Goal: Transaction & Acquisition: Purchase product/service

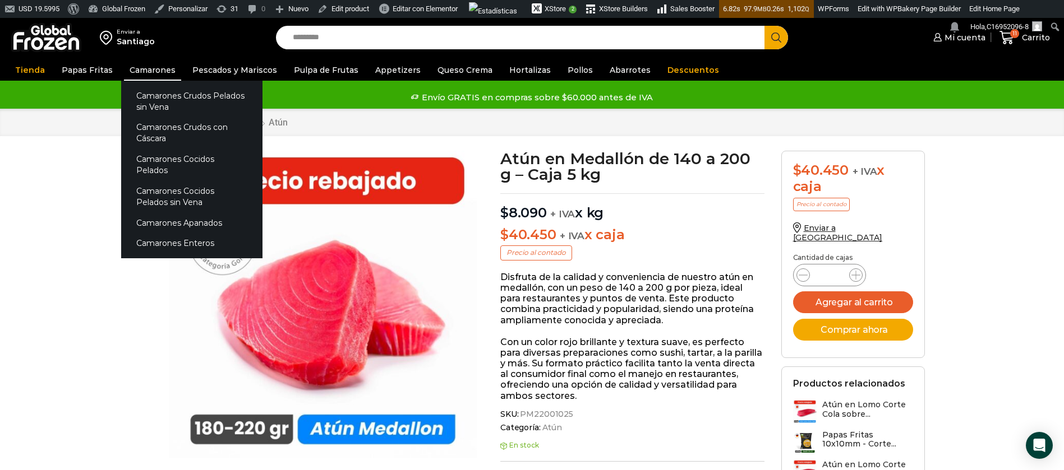
click at [158, 70] on link "Camarones" at bounding box center [152, 69] width 57 height 21
click at [174, 233] on link "Camarones Enteros" at bounding box center [191, 243] width 141 height 21
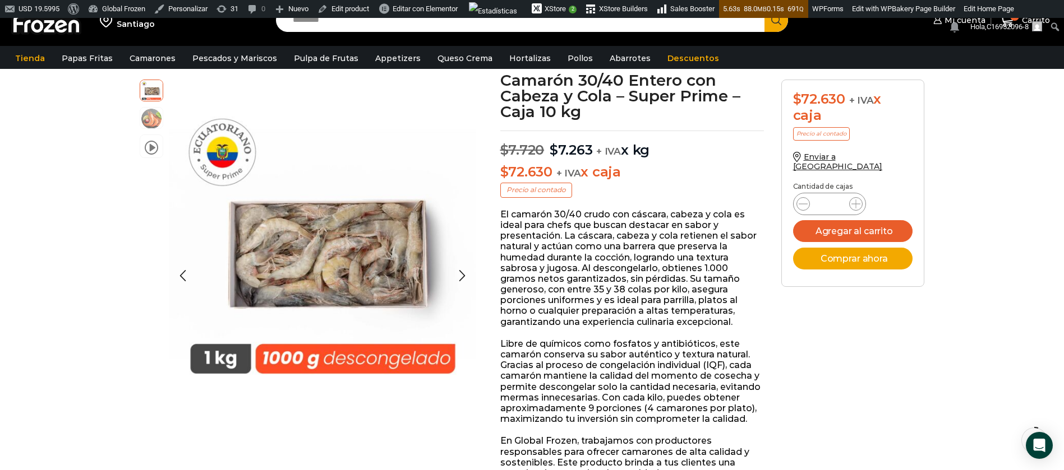
drag, startPoint x: 147, startPoint y: 119, endPoint x: 175, endPoint y: 164, distance: 53.1
click at [147, 118] on img at bounding box center [151, 119] width 22 height 22
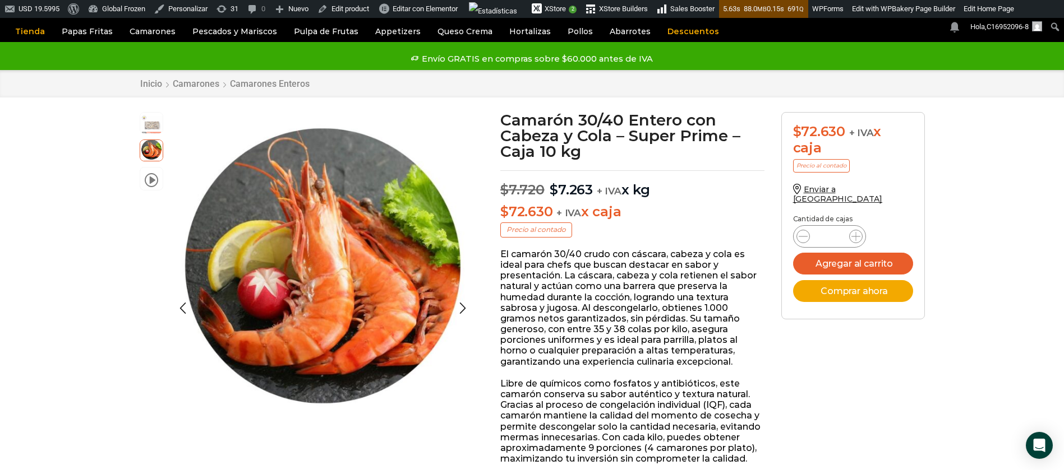
scroll to position [1, 0]
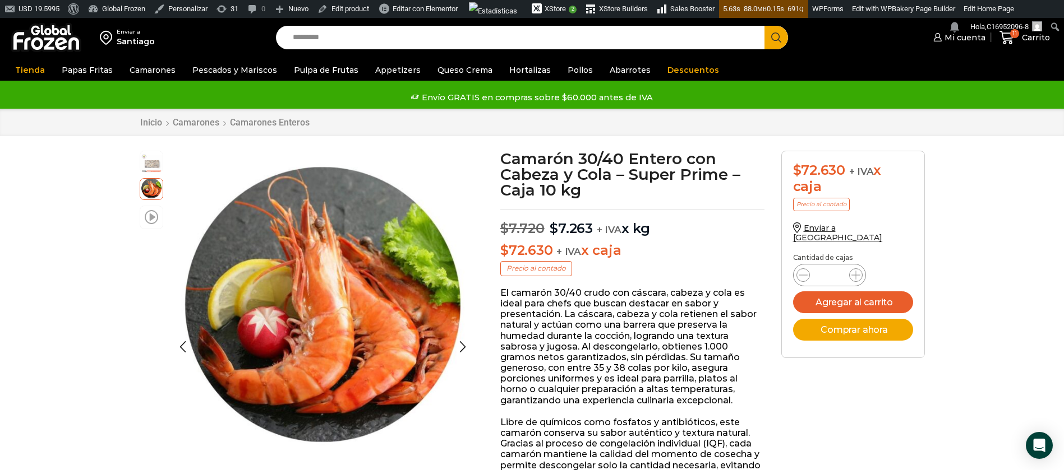
click at [147, 214] on span at bounding box center [151, 216] width 13 height 15
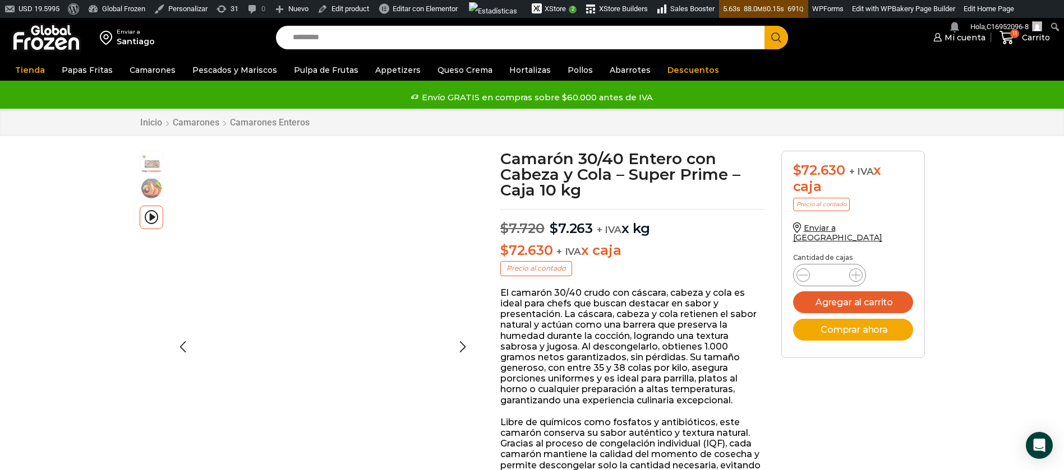
click at [141, 188] on img at bounding box center [151, 188] width 22 height 22
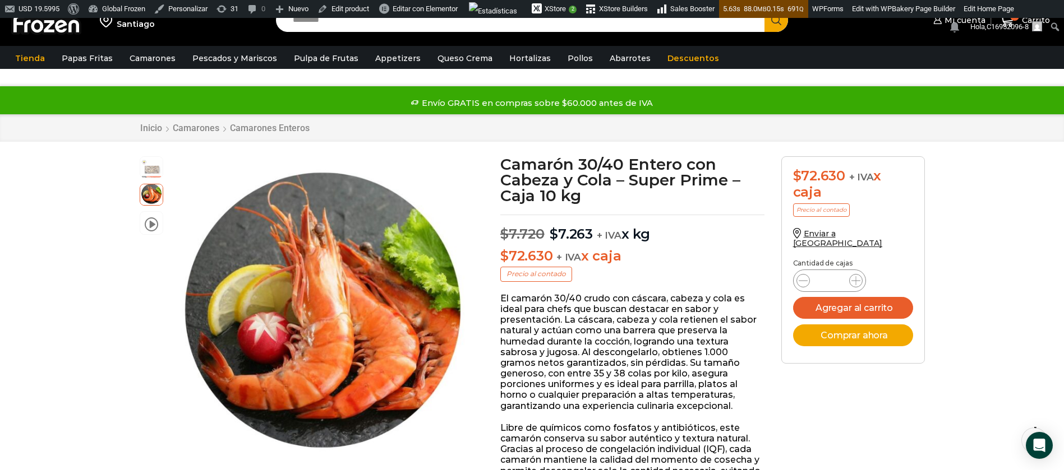
scroll to position [85, 0]
